Goal: Navigation & Orientation: Find specific page/section

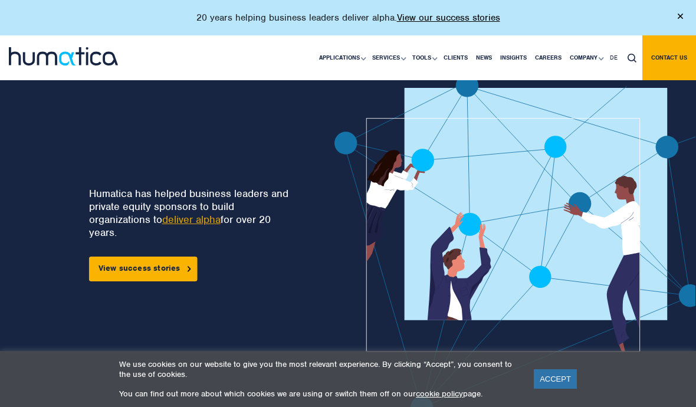
click at [567, 370] on link "ACCEPT" at bounding box center [555, 378] width 43 height 19
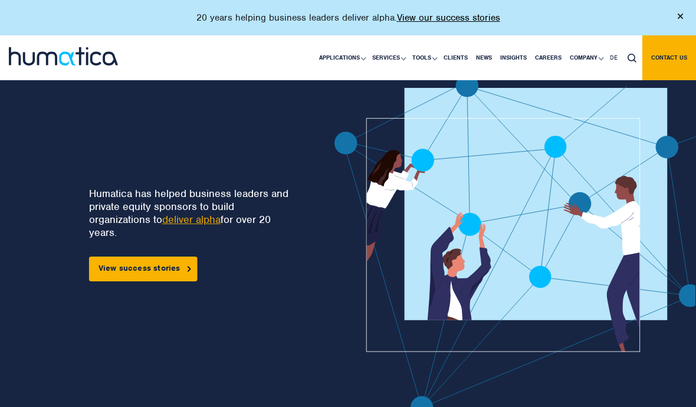
scroll to position [20, 0]
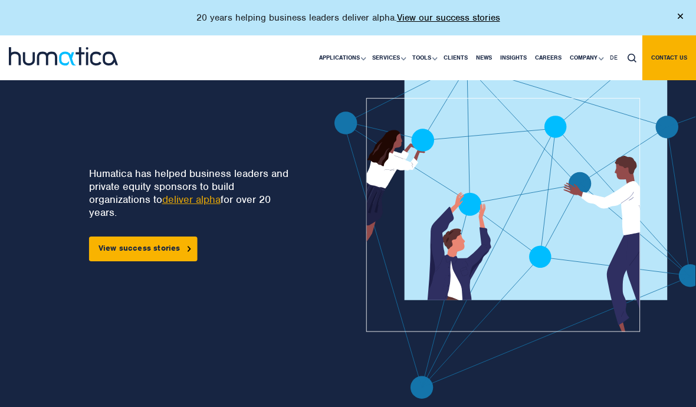
click at [546, 57] on link "Careers" at bounding box center [548, 57] width 35 height 45
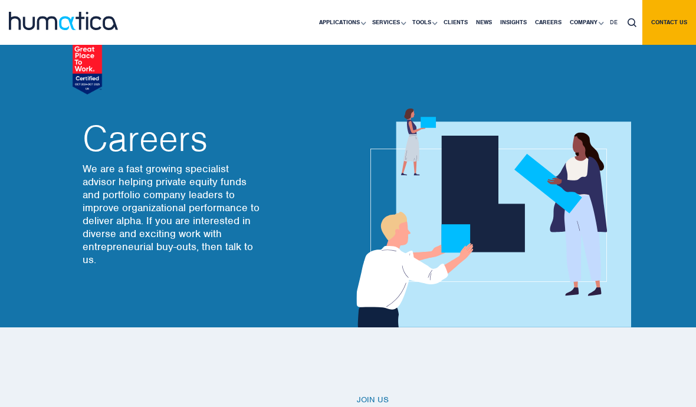
scroll to position [2, 0]
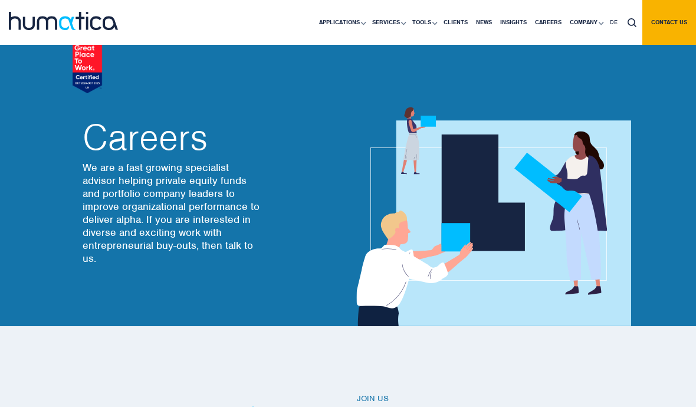
click at [0, 0] on link "Our People" at bounding box center [0, 0] width 0 height 0
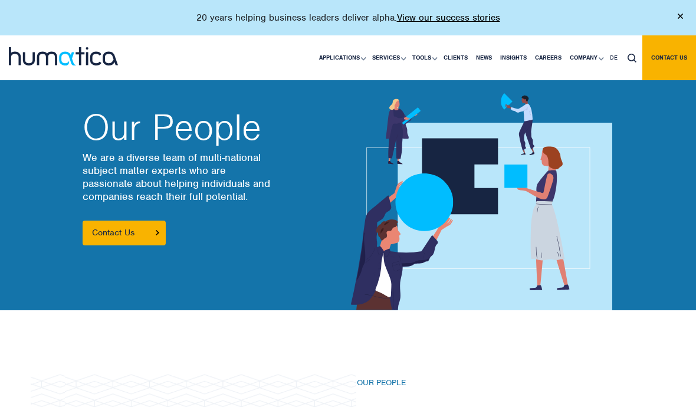
click at [681, 18] on img at bounding box center [680, 16] width 5 height 5
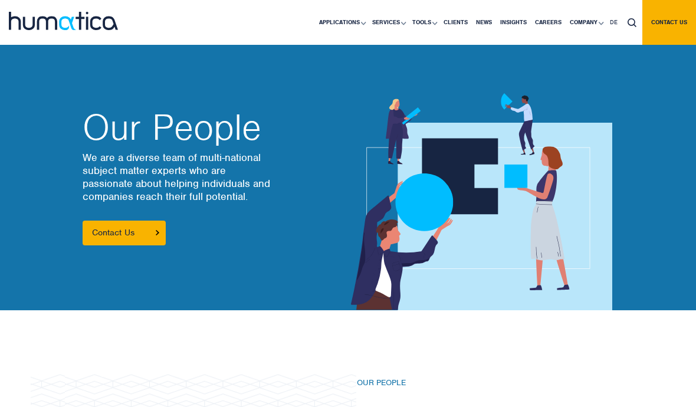
click at [645, 186] on div "Our People We are a diverse team of multi-national subject matter experts who a…" at bounding box center [348, 178] width 696 height 266
